Goal: Navigation & Orientation: Find specific page/section

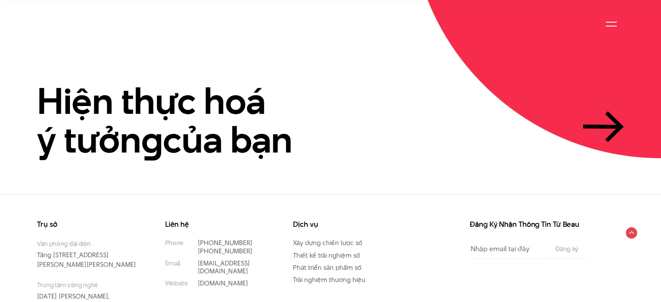
scroll to position [2021, 0]
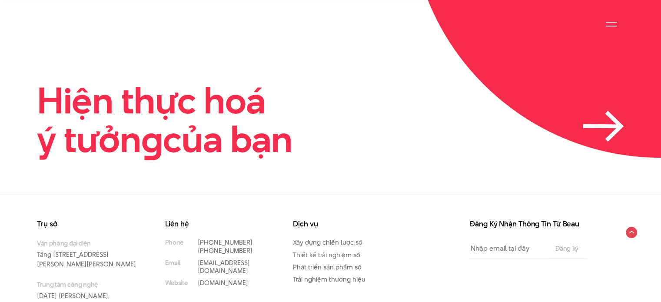
click at [561, 102] on link "Hiện thực hoá ý tưởn g của bạn" at bounding box center [330, 120] width 587 height 78
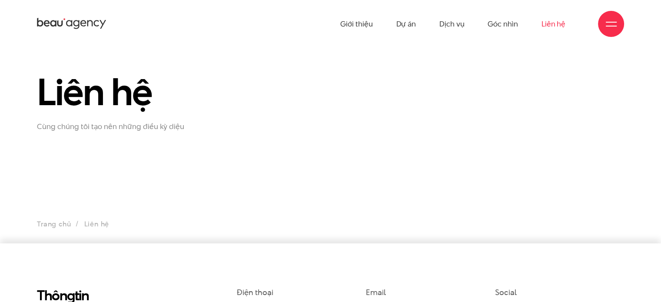
click at [614, 23] on div at bounding box center [611, 24] width 11 height 11
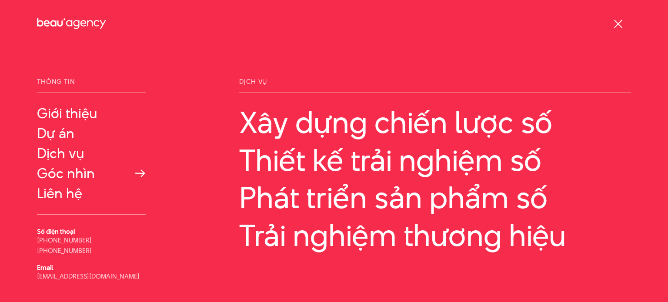
click at [61, 170] on link "Góc nhìn" at bounding box center [91, 174] width 109 height 16
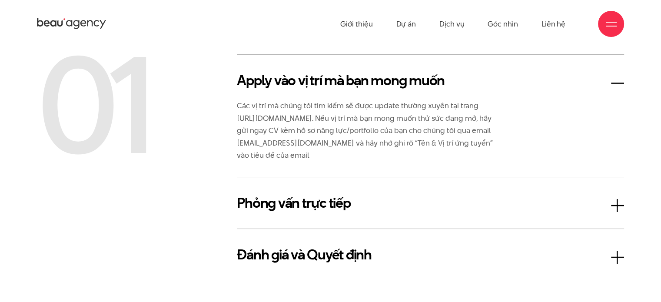
scroll to position [1397, 0]
